Goal: Information Seeking & Learning: Learn about a topic

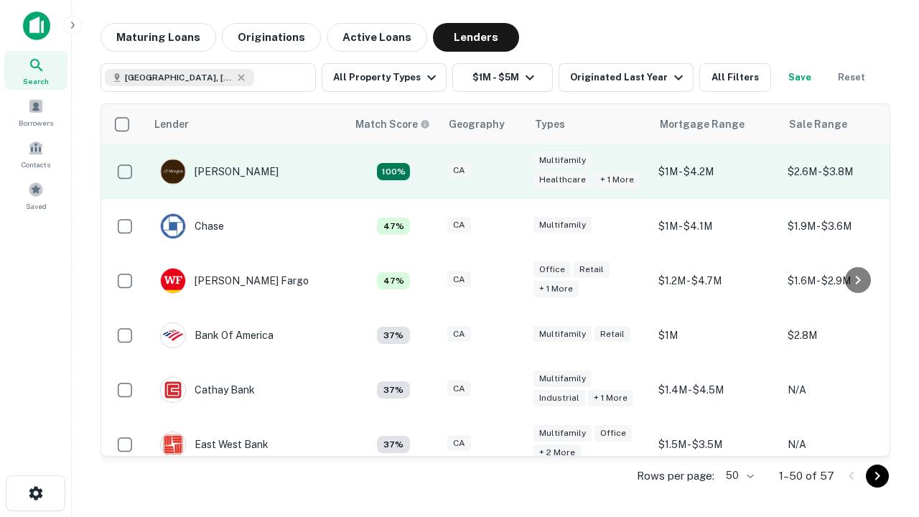
click at [510, 172] on div "CA" at bounding box center [483, 171] width 72 height 19
